Goal: Transaction & Acquisition: Purchase product/service

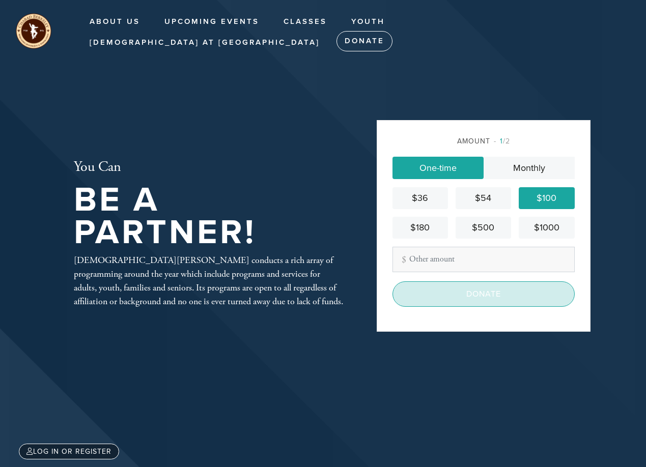
click at [517, 298] on input "Donate" at bounding box center [483, 294] width 182 height 25
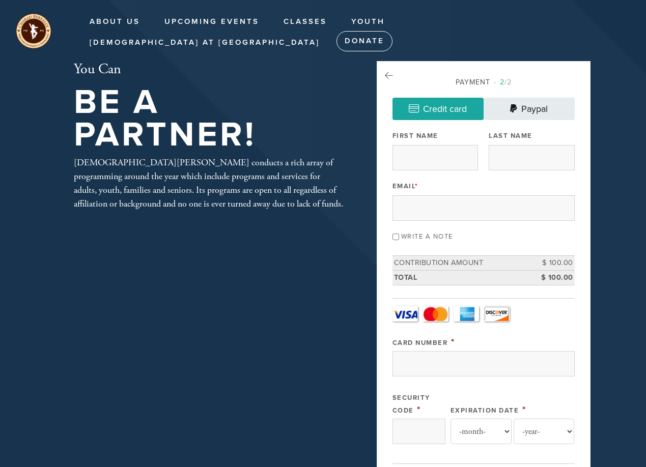
click at [551, 104] on link "Paypal" at bounding box center [529, 109] width 91 height 22
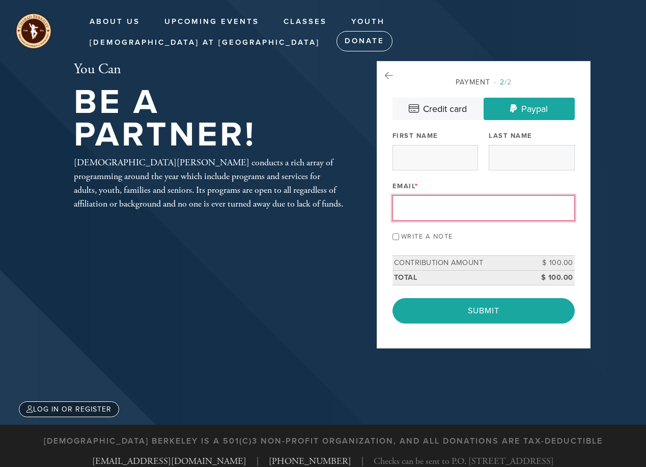
click at [466, 207] on input "Email *" at bounding box center [483, 207] width 182 height 25
type input "sharewarehq@gmail.com"
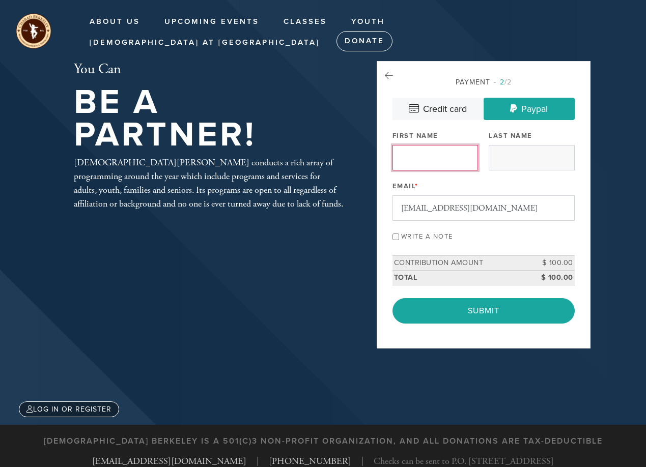
type input "MUNI"
type input "Schweig"
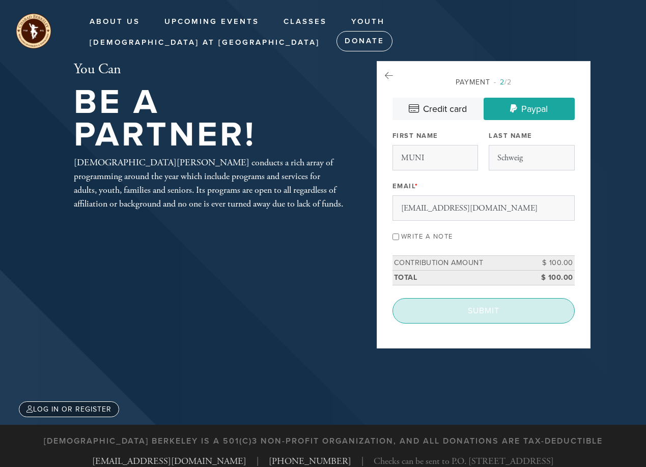
click at [491, 318] on input "Submit" at bounding box center [483, 310] width 182 height 25
